Goal: Task Accomplishment & Management: Manage account settings

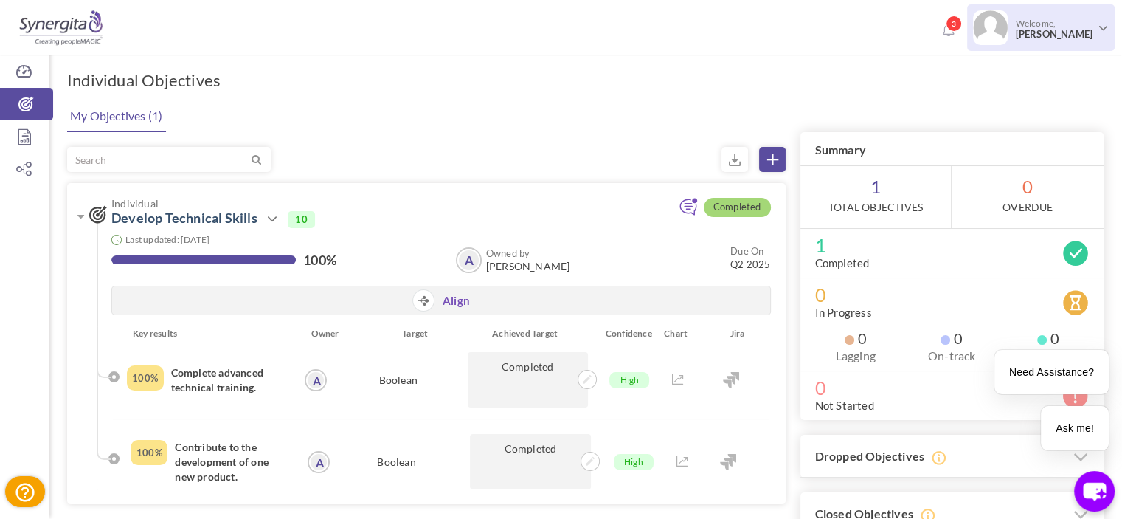
click at [1081, 26] on span "Welcome, Amelia Fancourt" at bounding box center [1052, 28] width 89 height 37
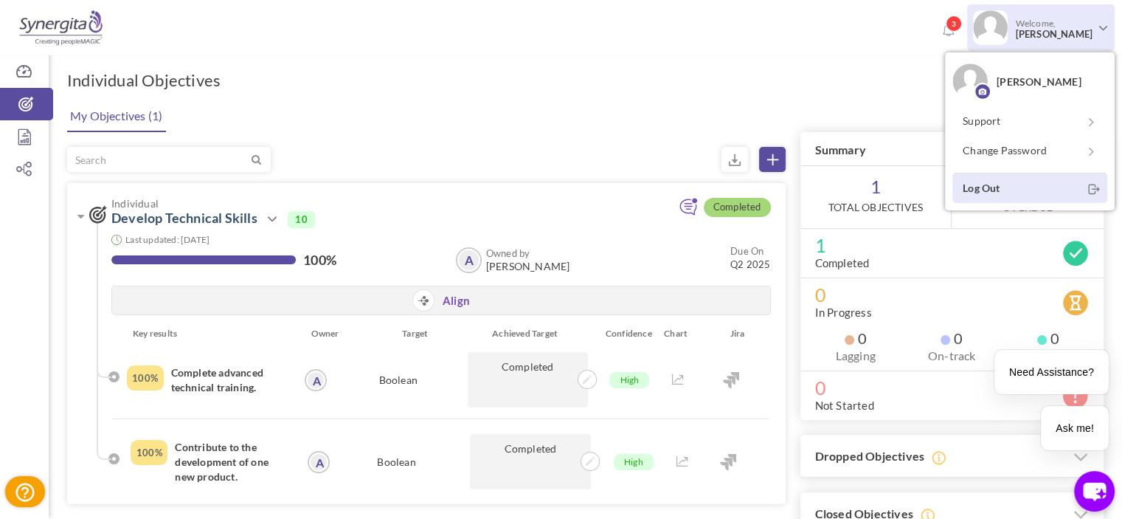
click at [995, 192] on link "Log Out" at bounding box center [1029, 188] width 155 height 30
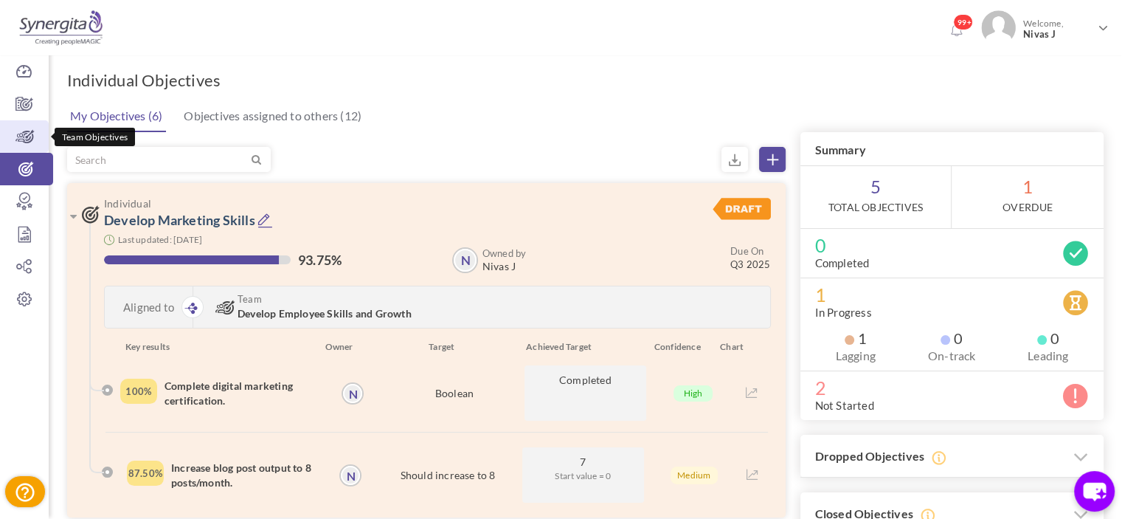
click at [25, 137] on icon at bounding box center [24, 136] width 49 height 15
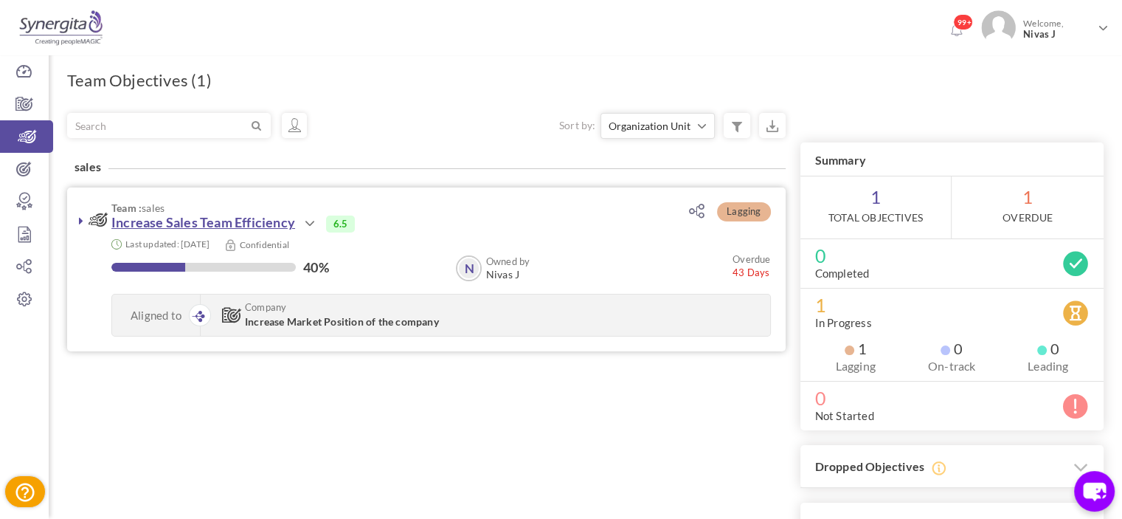
click at [208, 222] on link "Increase Sales Team Efficiency" at bounding box center [203, 222] width 184 height 16
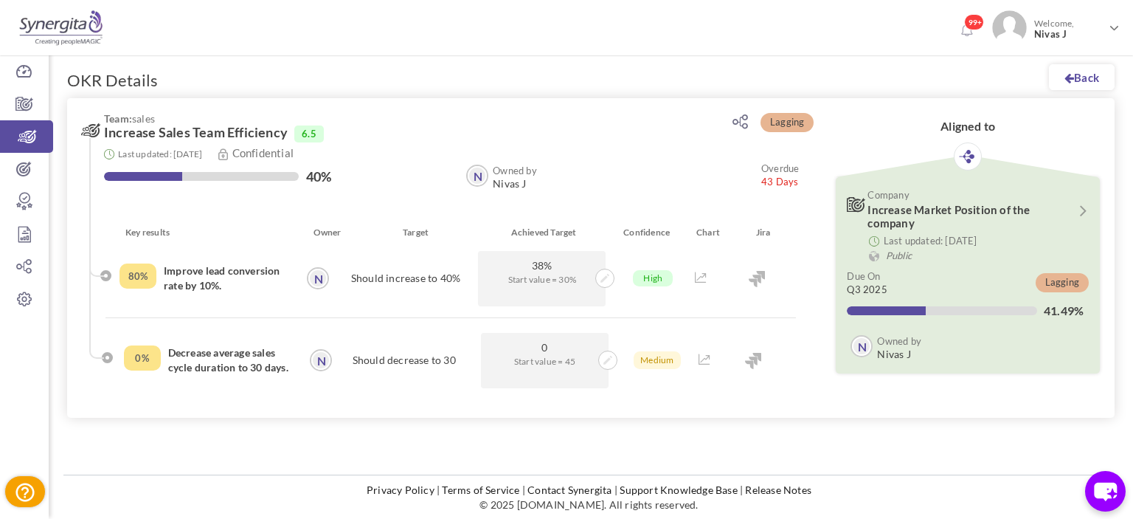
click at [137, 117] on span "Team: sales" at bounding box center [389, 118] width 570 height 11
drag, startPoint x: 137, startPoint y: 117, endPoint x: 238, endPoint y: 125, distance: 101.3
click at [238, 125] on h3 "Team: sales Increase Sales Team Efficiency 6.5" at bounding box center [378, 128] width 592 height 30
click at [238, 125] on span "Increase Sales Team Efficiency" at bounding box center [196, 132] width 184 height 15
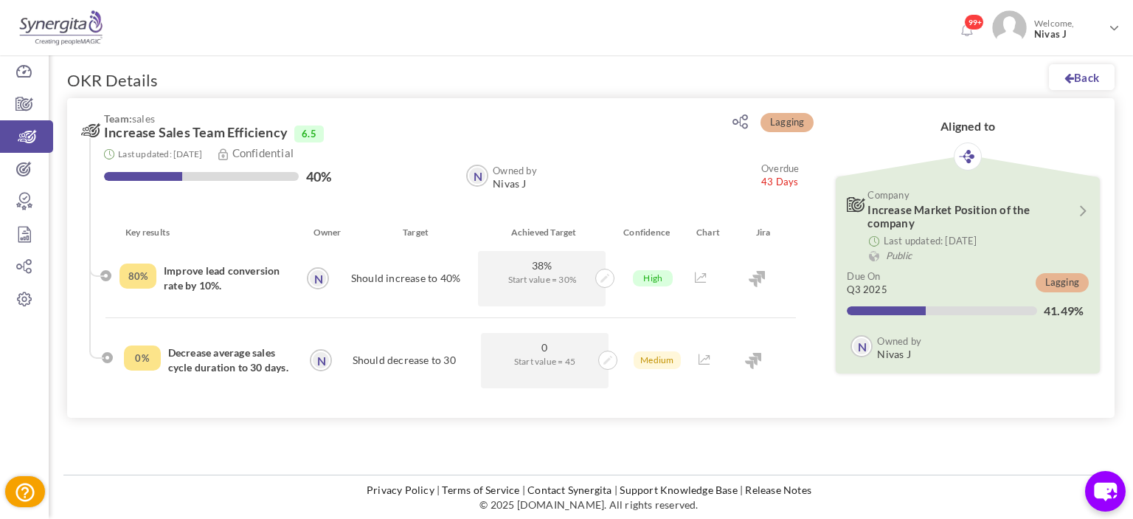
click at [314, 125] on h3 "Team: sales Increase Sales Team Efficiency 6.5" at bounding box center [378, 128] width 592 height 30
drag, startPoint x: 100, startPoint y: 114, endPoint x: 339, endPoint y: 136, distance: 240.0
click at [339, 136] on h3 "Team: sales Increase Sales Team Efficiency 6.5" at bounding box center [378, 128] width 592 height 30
drag, startPoint x: 326, startPoint y: 157, endPoint x: 102, endPoint y: 128, distance: 226.2
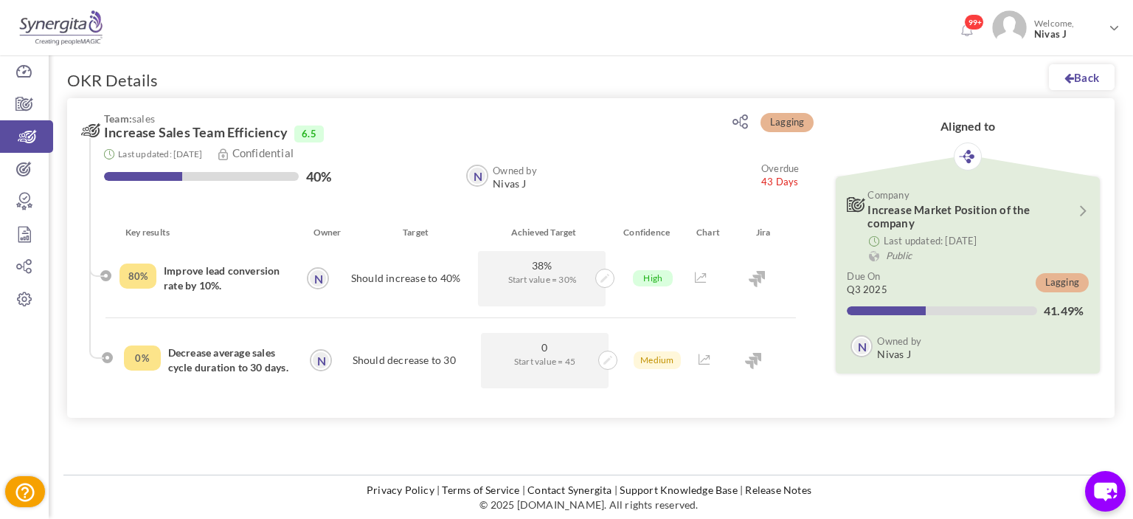
click at [102, 128] on div "Team: sales Increase Sales Team Efficiency 6.5 Last updated: 26-May-2025 Confid…" at bounding box center [440, 163] width 717 height 101
click at [102, 128] on h3 "Team: sales Increase Sales Team Efficiency 6.5" at bounding box center [378, 128] width 592 height 30
drag, startPoint x: 102, startPoint y: 128, endPoint x: 353, endPoint y: 156, distance: 252.4
click at [353, 156] on div "Team: sales Increase Sales Team Efficiency 6.5 Last updated: 26-May-2025 Confid…" at bounding box center [440, 163] width 717 height 101
click at [353, 156] on div "Last updated: 26-May-2025 Confidential" at bounding box center [451, 154] width 695 height 16
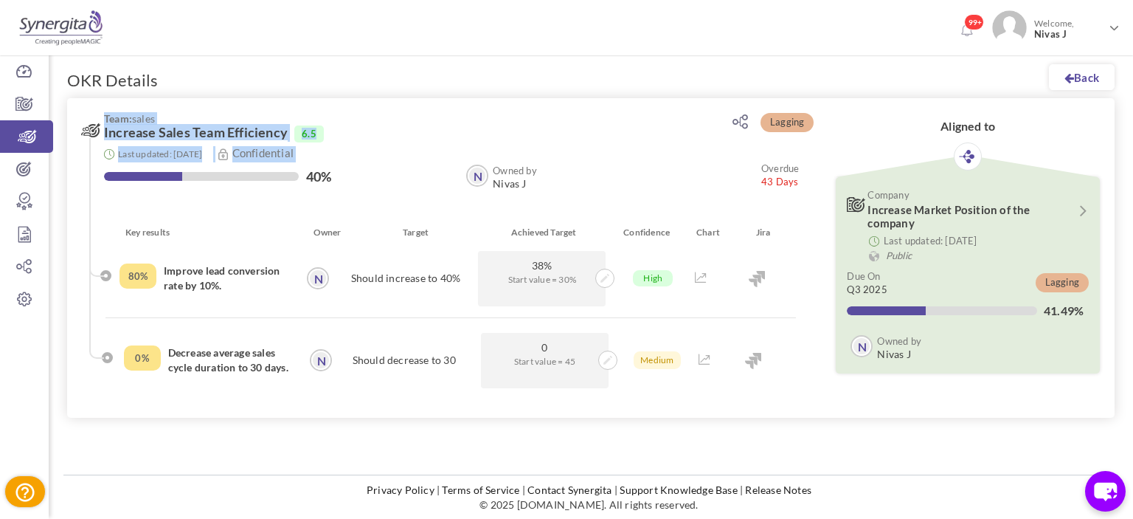
drag, startPoint x: 353, startPoint y: 156, endPoint x: 92, endPoint y: 105, distance: 265.3
click at [92, 105] on div "Team: sales Increase Sales Team Efficiency 6.5 Last updated: 26-May-2025 Confid…" at bounding box center [440, 161] width 747 height 127
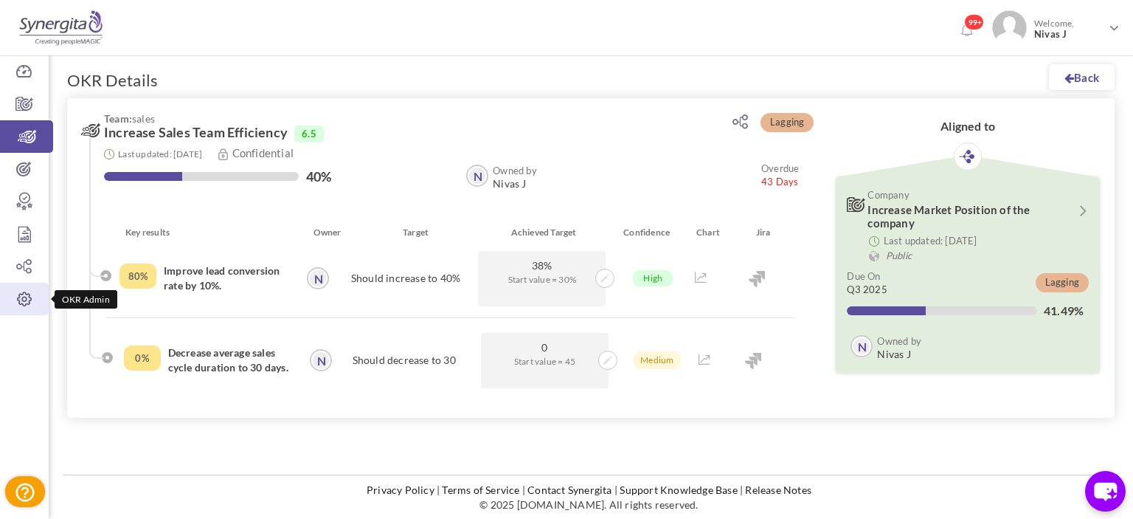
click at [22, 299] on icon at bounding box center [24, 298] width 49 height 15
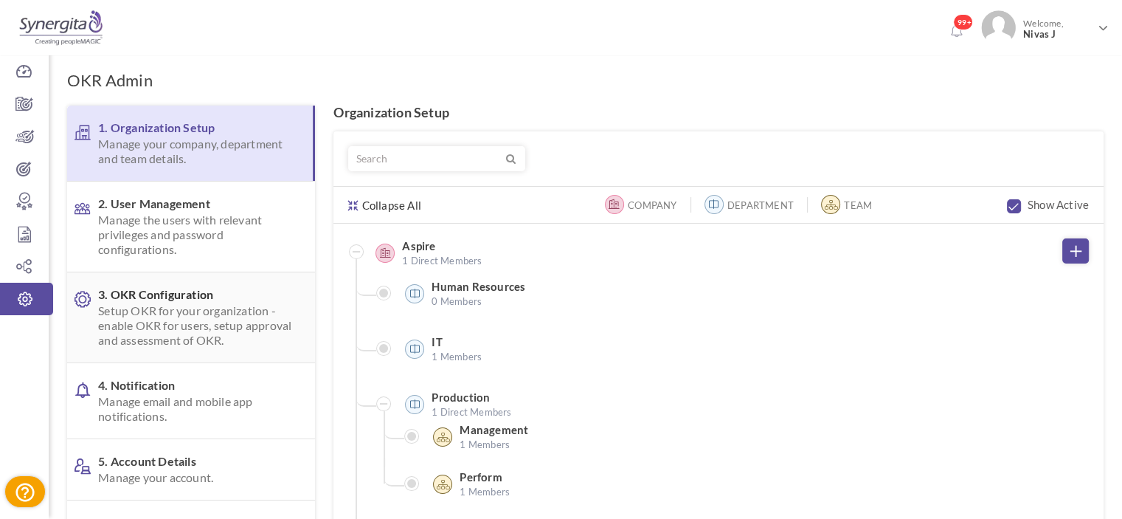
click at [181, 278] on link "3. OKR Configuration Setup OKR for your organization - enable OKR for users, se…" at bounding box center [191, 317] width 248 height 90
